Goal: Information Seeking & Learning: Learn about a topic

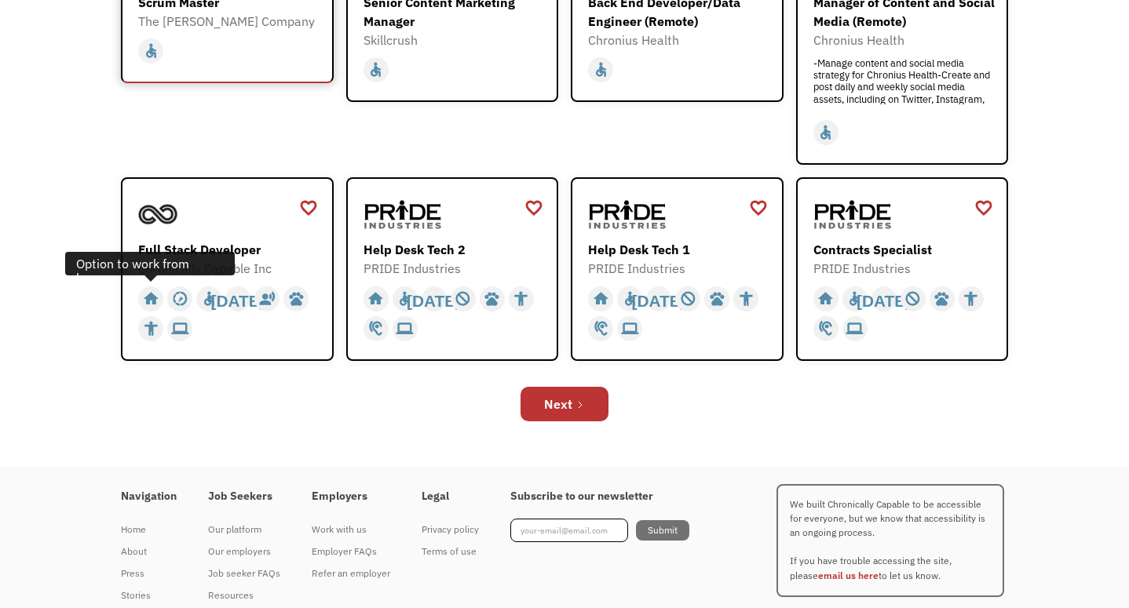
scroll to position [535, 0]
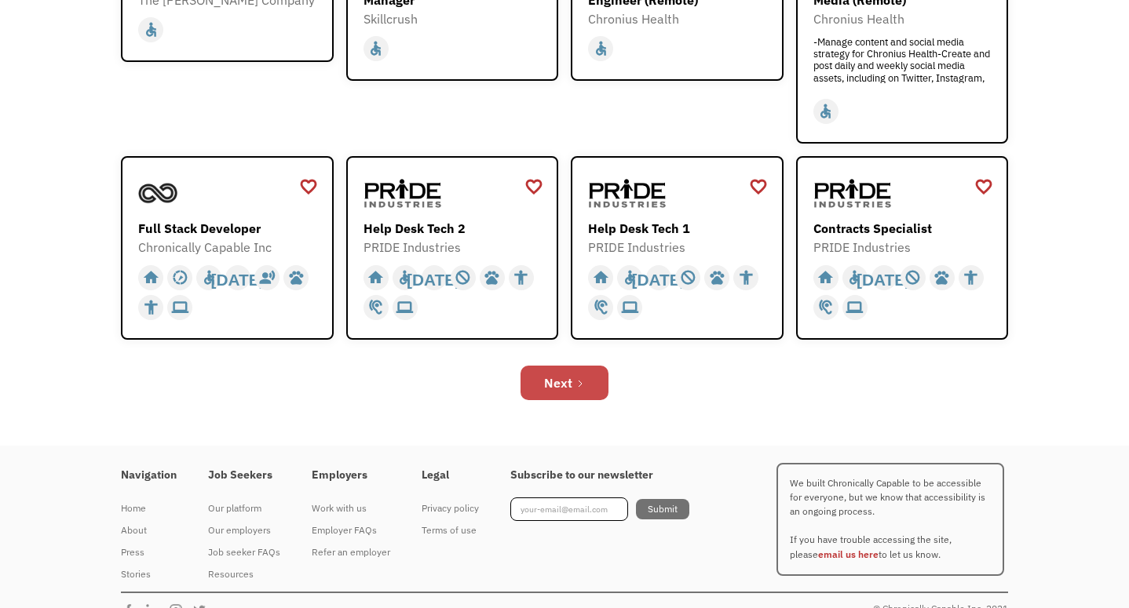
click at [539, 385] on link "Next" at bounding box center [564, 383] width 88 height 35
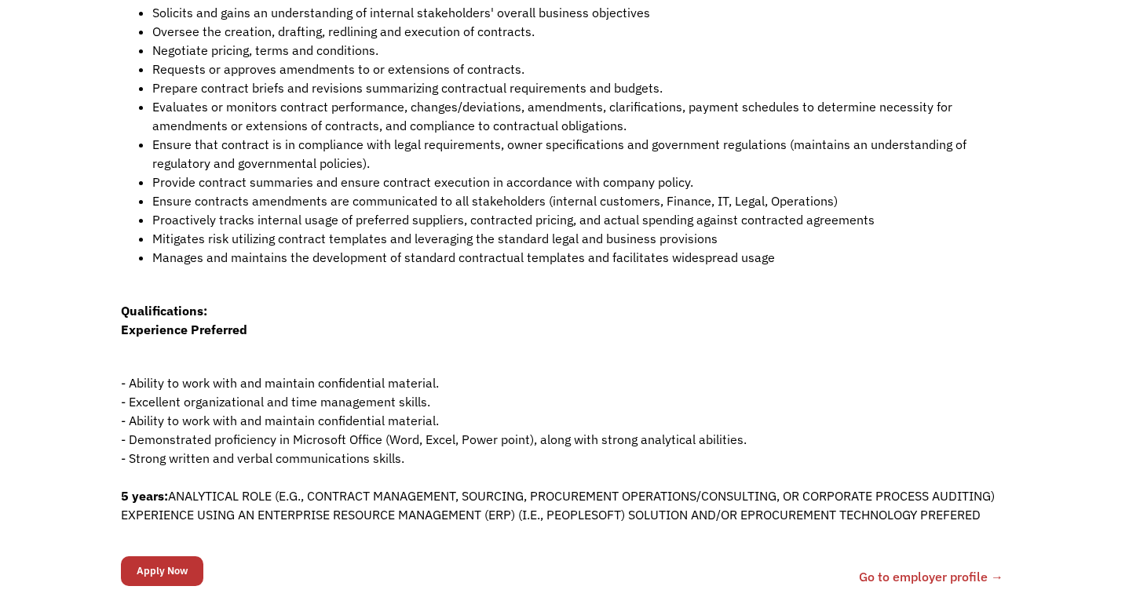
scroll to position [434, 0]
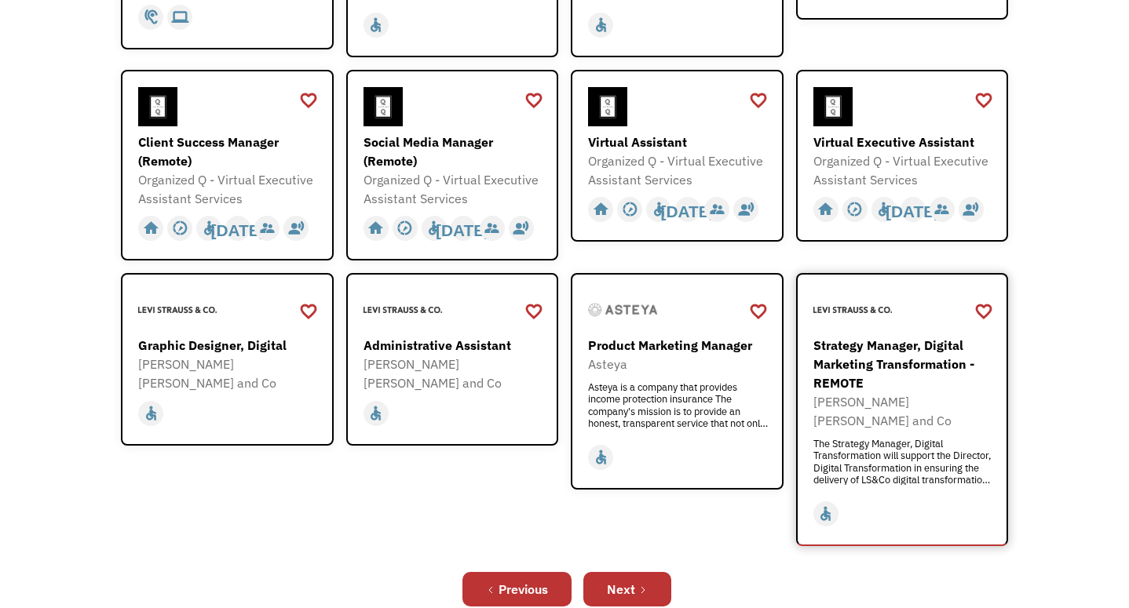
scroll to position [414, 0]
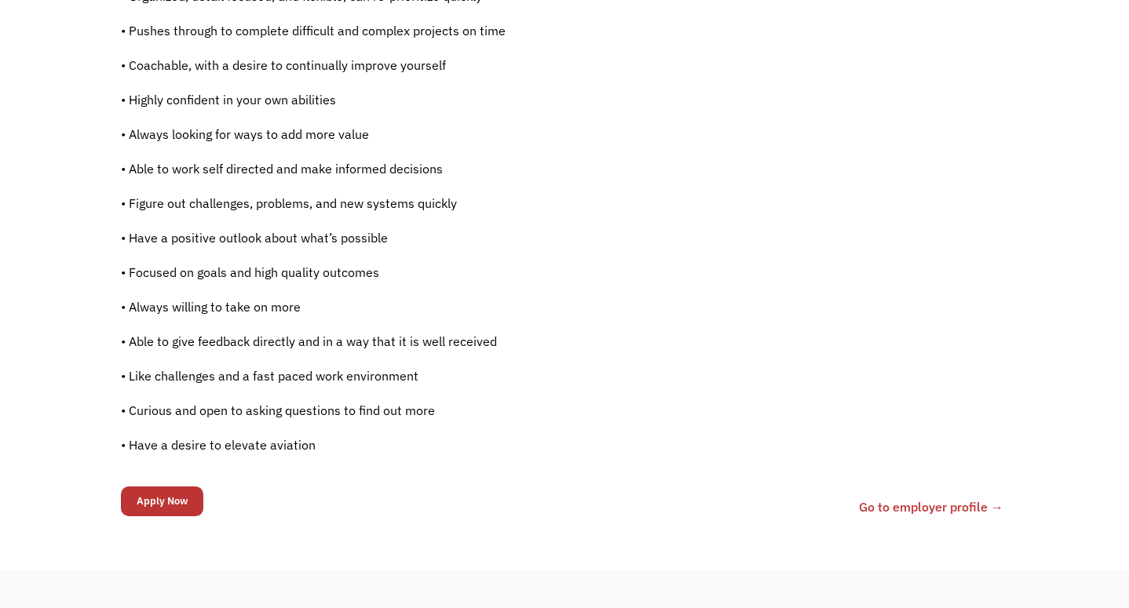
scroll to position [1001, 0]
click at [143, 503] on input "Apply Now" at bounding box center [162, 500] width 82 height 30
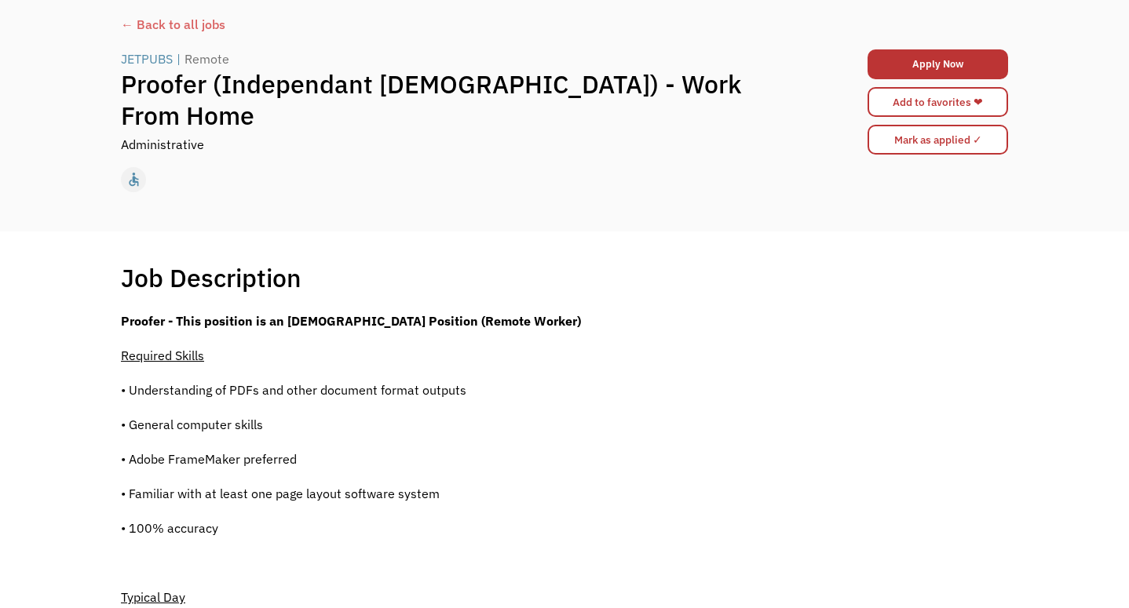
scroll to position [88, 0]
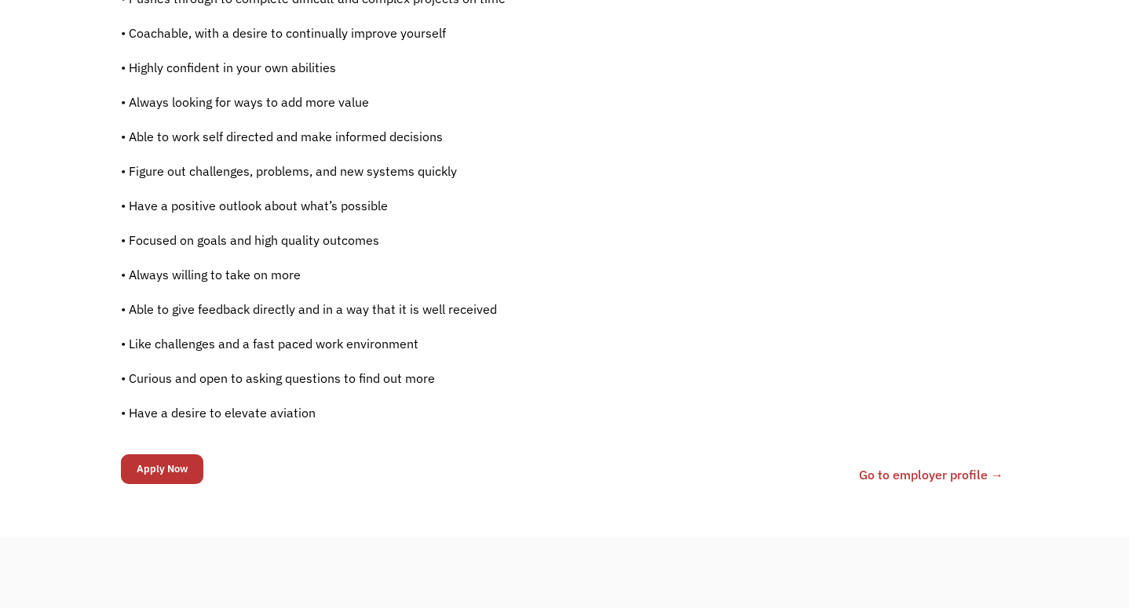
scroll to position [1136, 0]
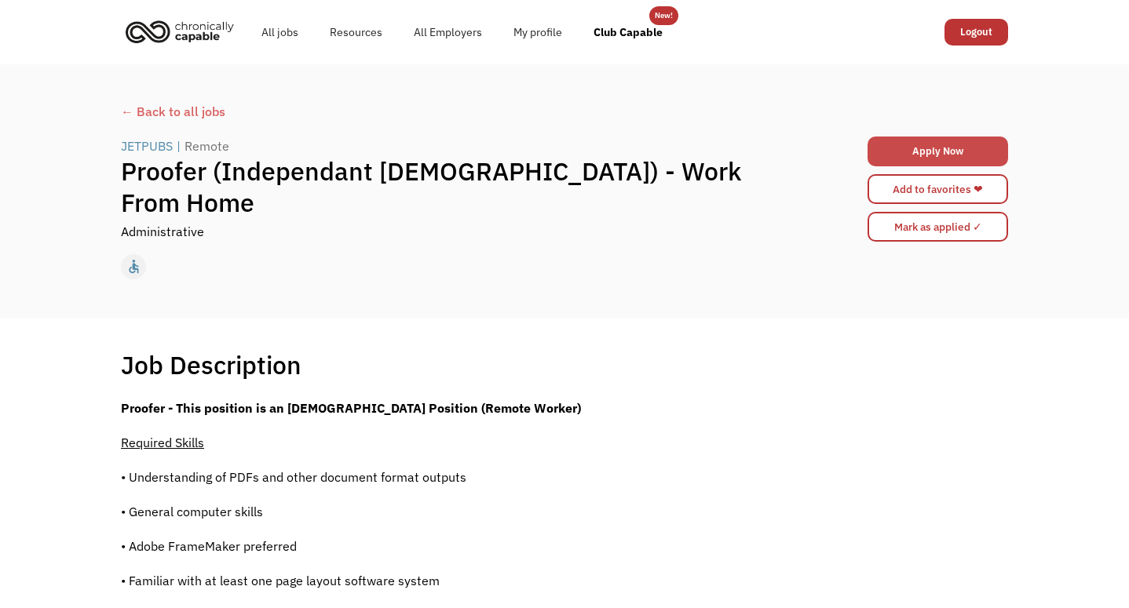
click at [916, 149] on link "Apply Now" at bounding box center [937, 152] width 141 height 30
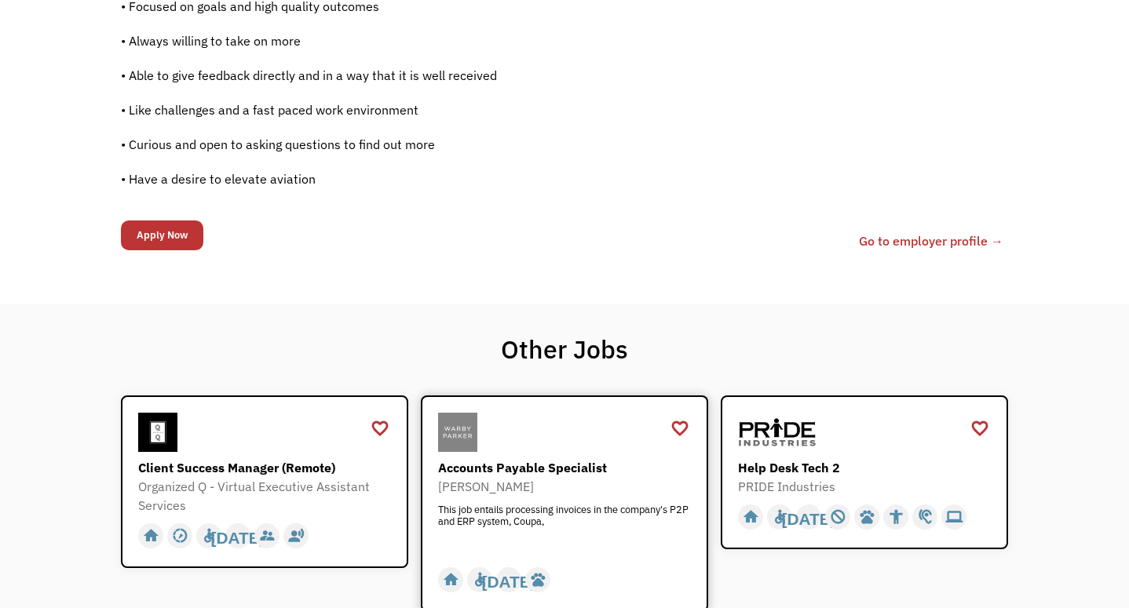
scroll to position [1208, 0]
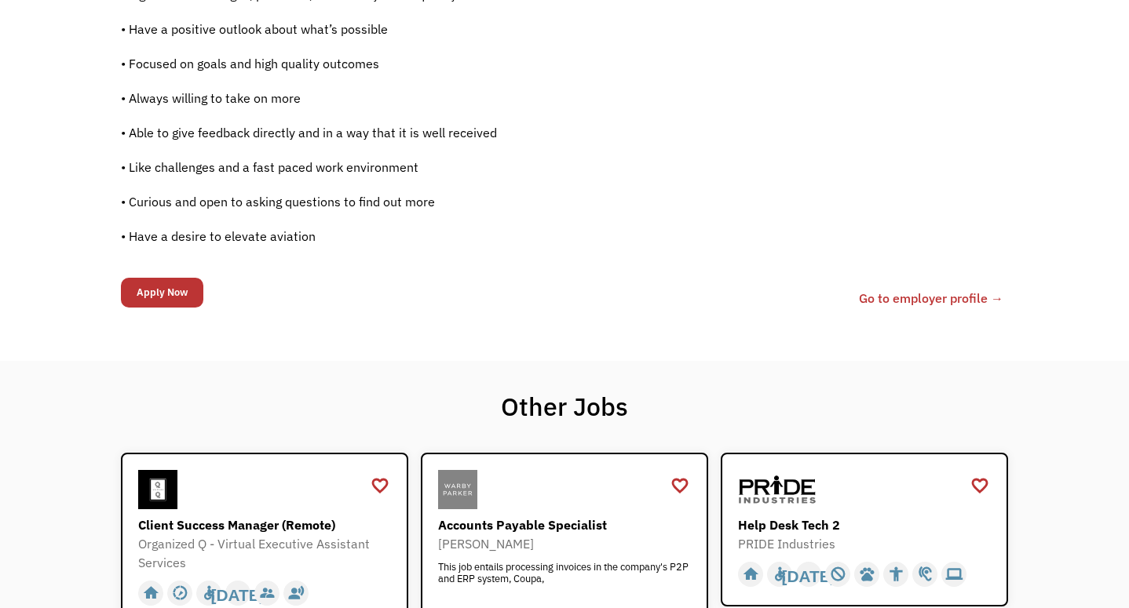
click at [887, 301] on link "Go to employer profile →" at bounding box center [931, 298] width 144 height 19
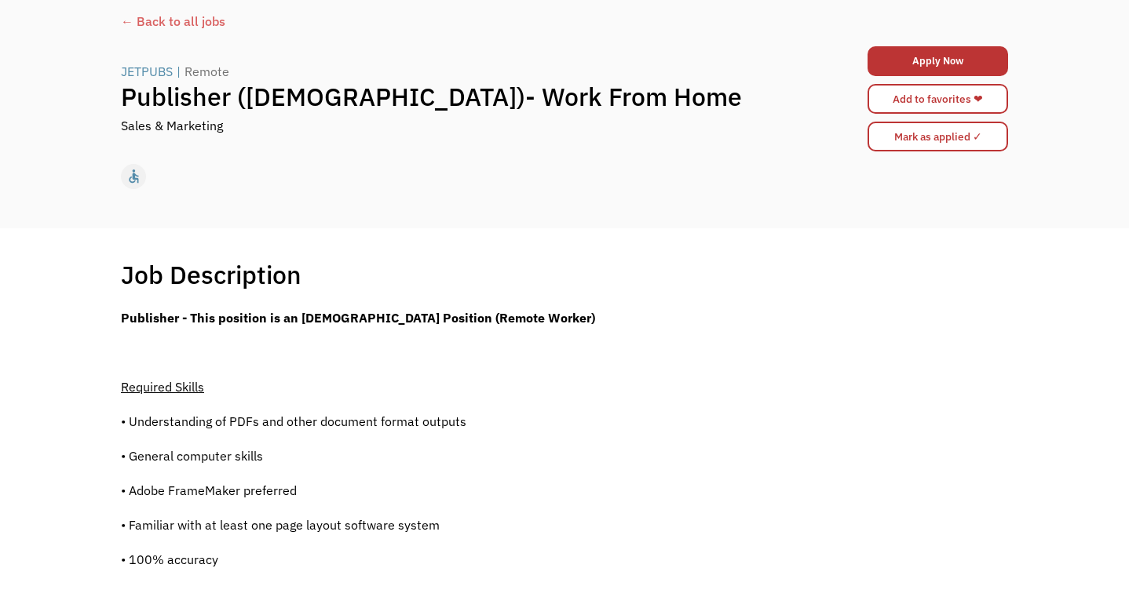
scroll to position [102, 0]
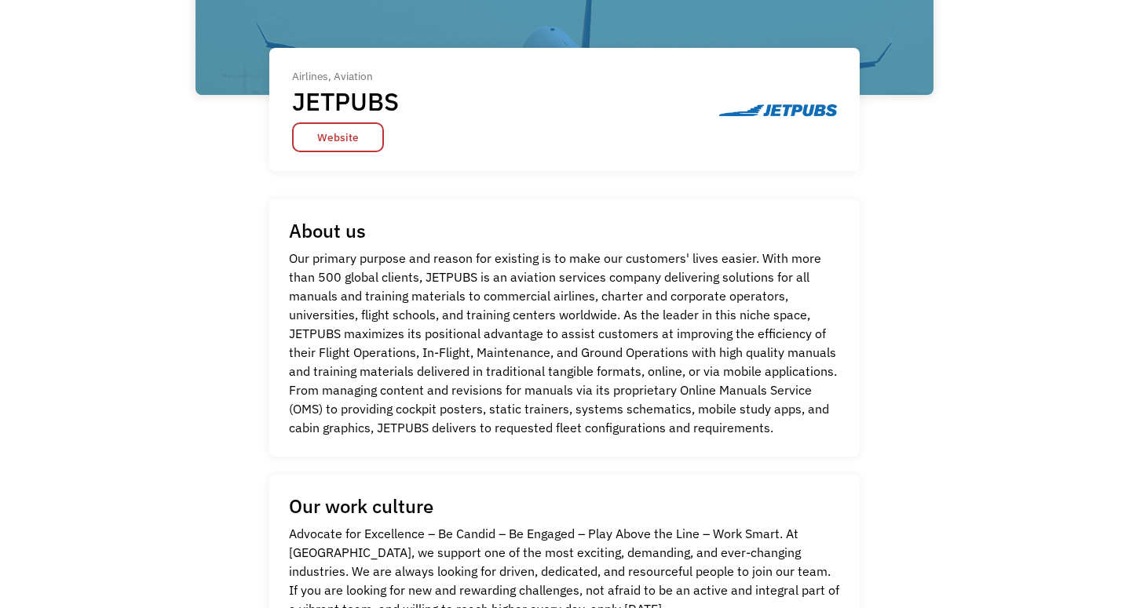
scroll to position [310, 0]
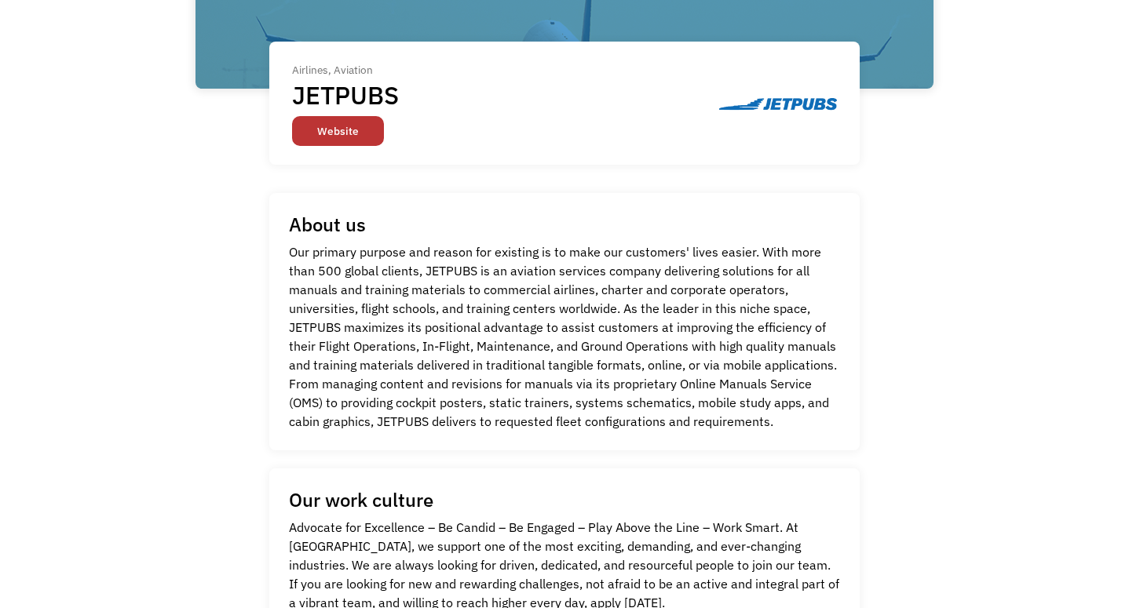
click at [345, 140] on link "Website" at bounding box center [338, 131] width 92 height 30
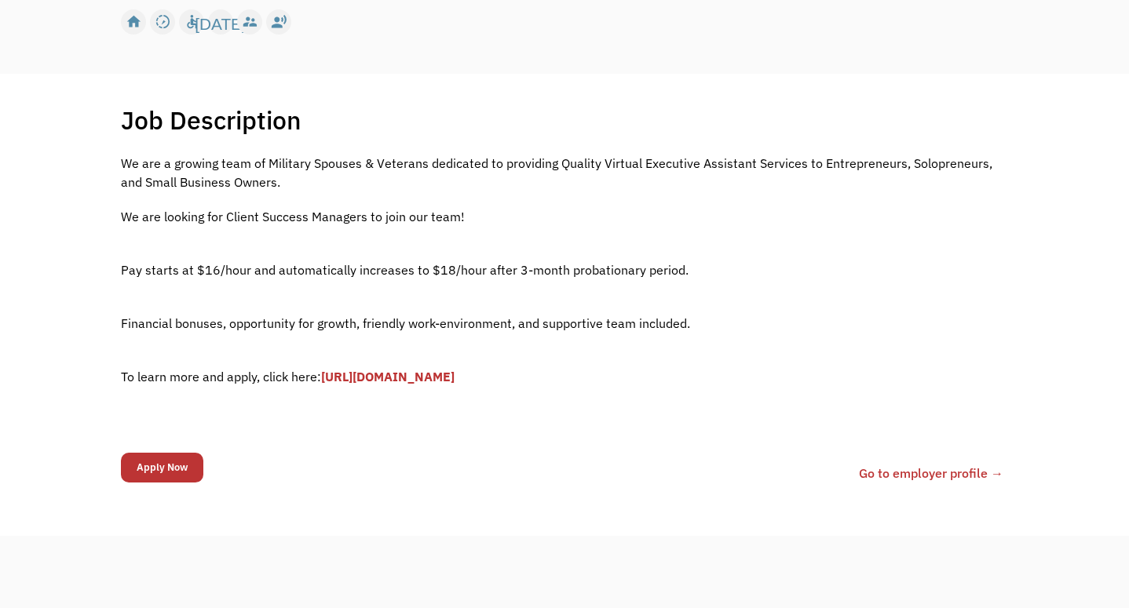
scroll to position [250, 0]
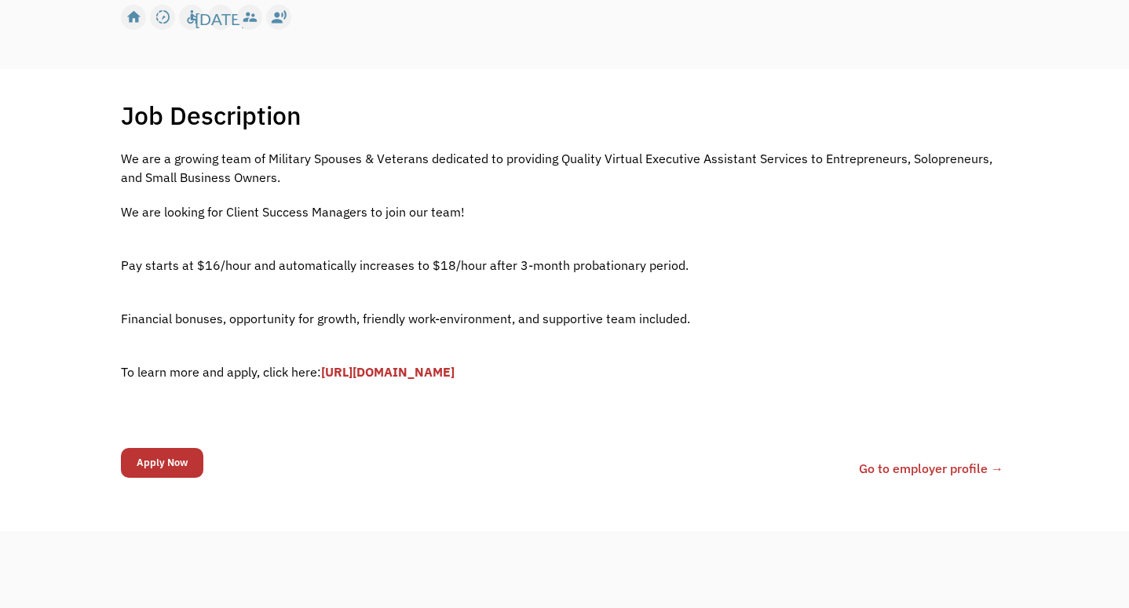
click at [895, 465] on link "Go to employer profile →" at bounding box center [931, 468] width 144 height 19
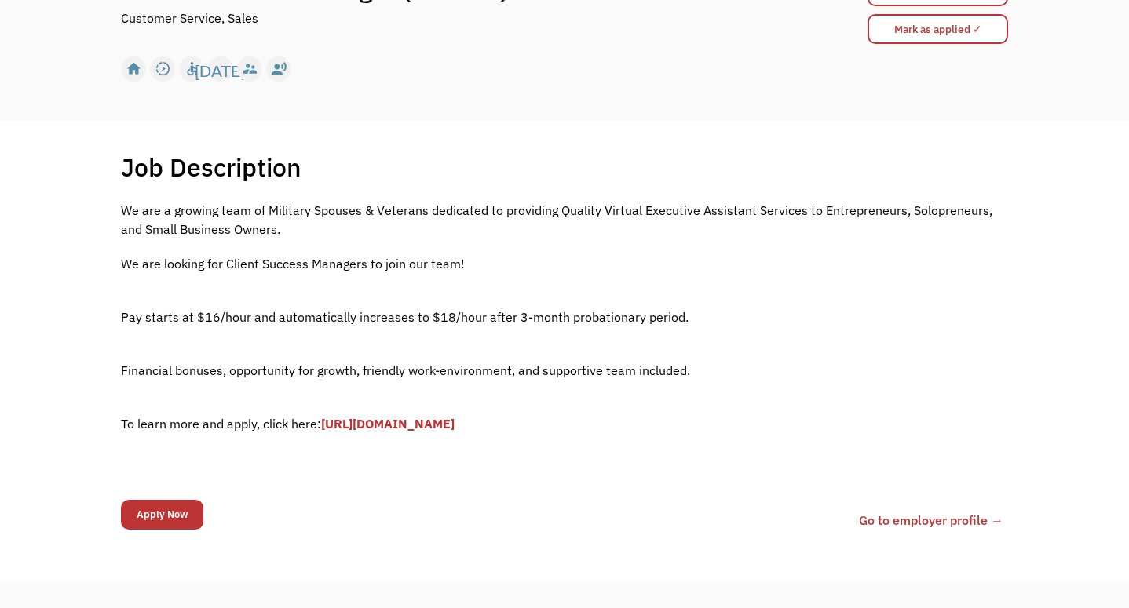
scroll to position [206, 0]
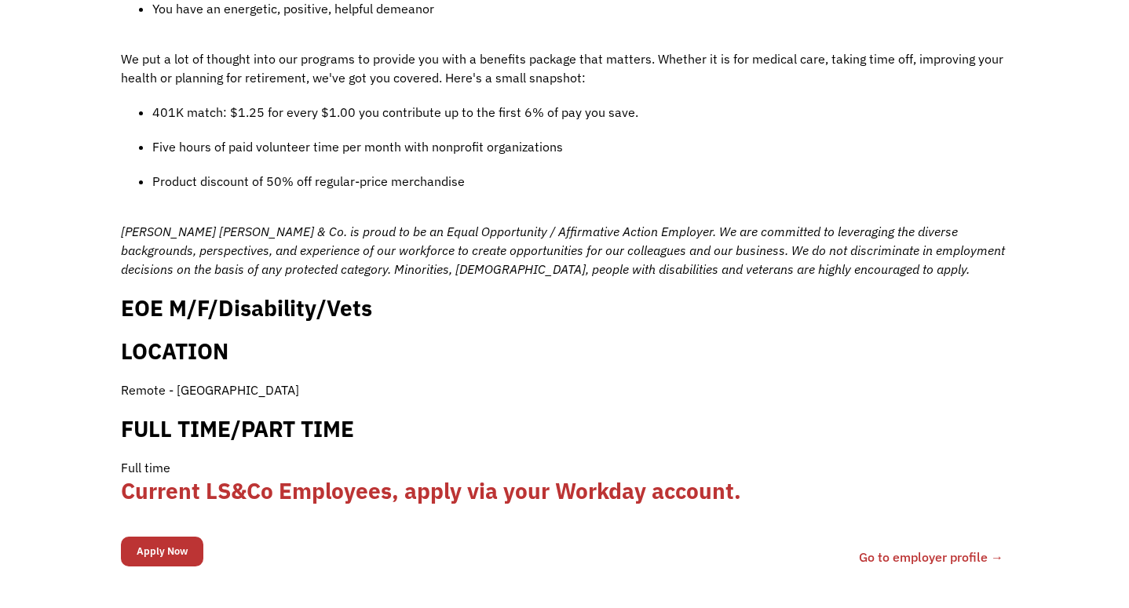
scroll to position [1407, 0]
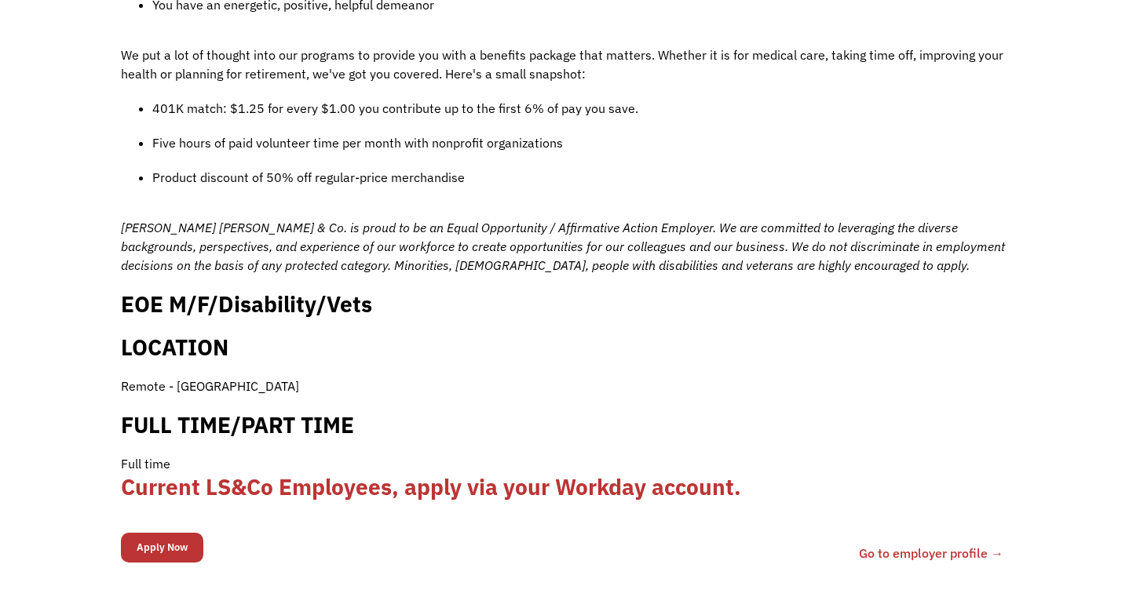
click at [902, 544] on link "Go to employer profile →" at bounding box center [931, 553] width 144 height 19
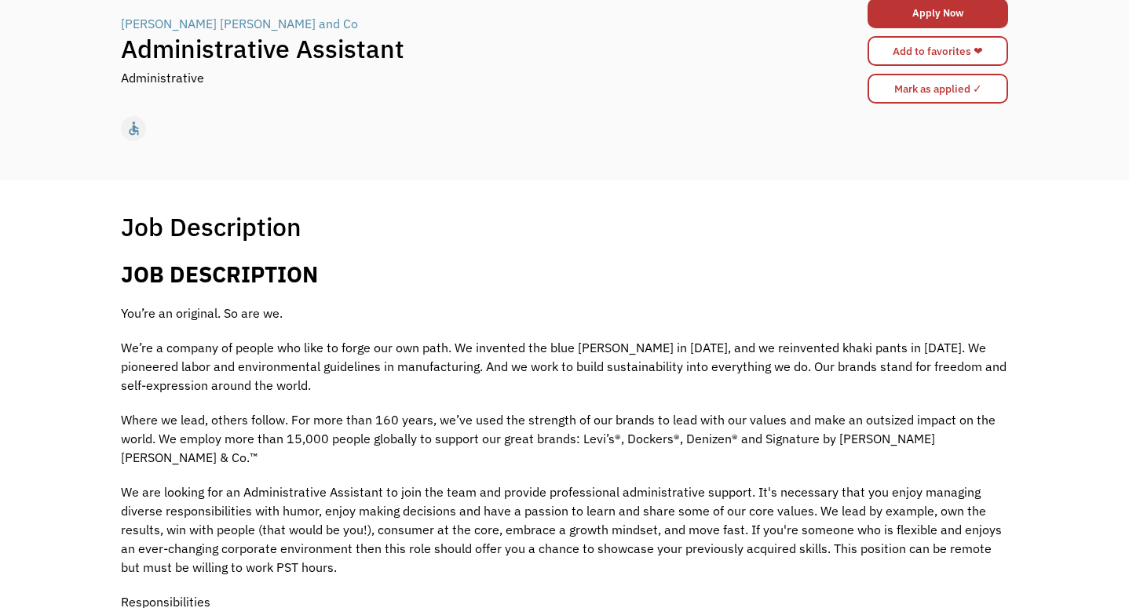
scroll to position [0, 0]
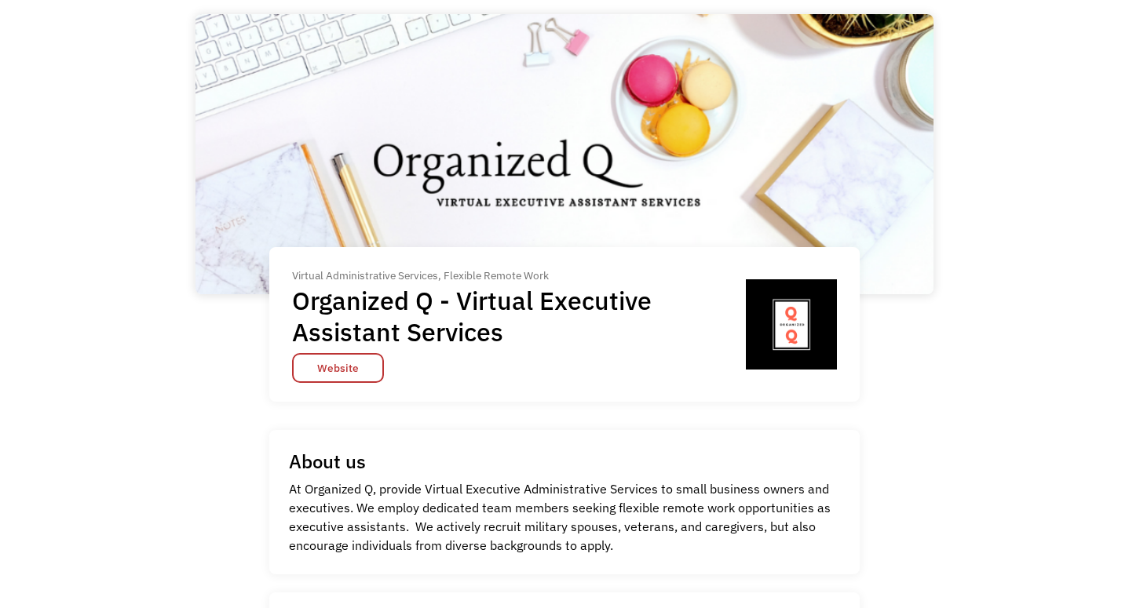
scroll to position [106, 0]
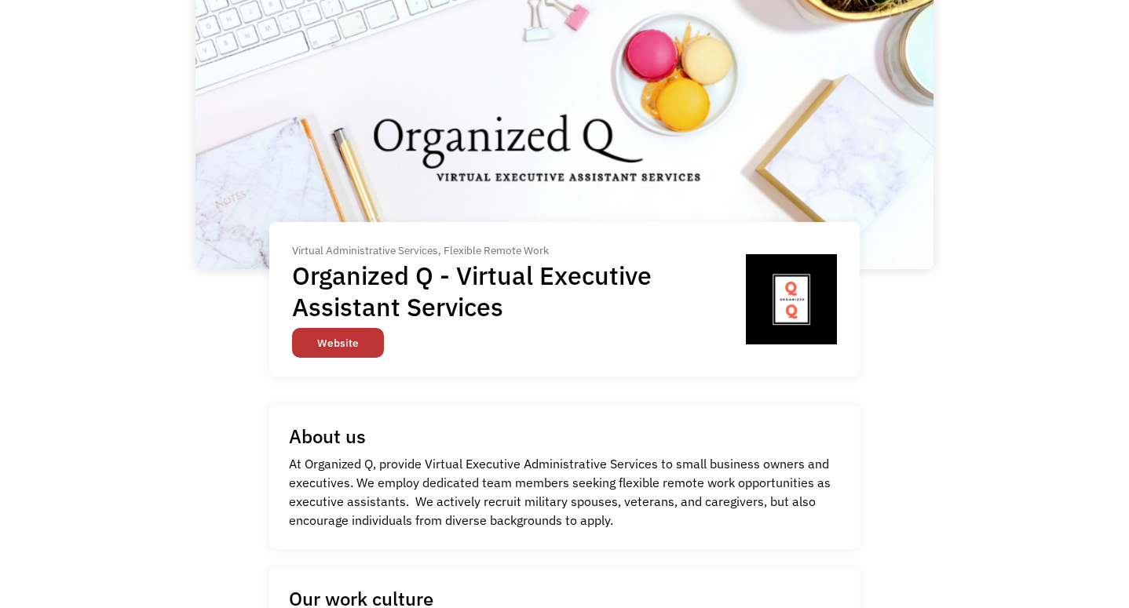
click at [312, 344] on link "Website" at bounding box center [338, 343] width 92 height 30
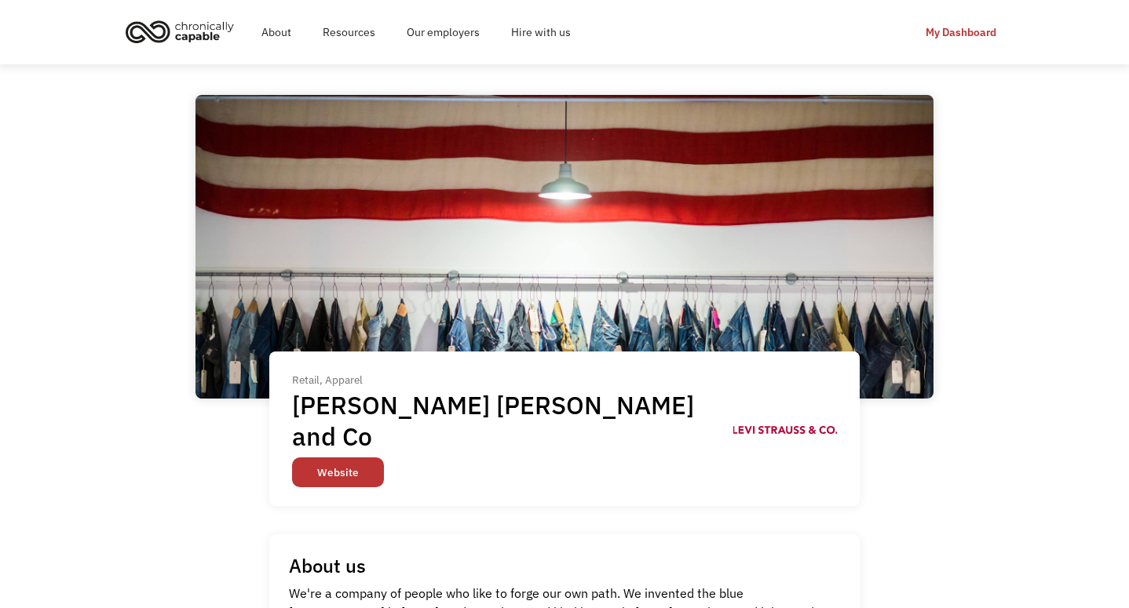
click at [350, 458] on link "Website" at bounding box center [338, 473] width 92 height 30
